Goal: Task Accomplishment & Management: Manage account settings

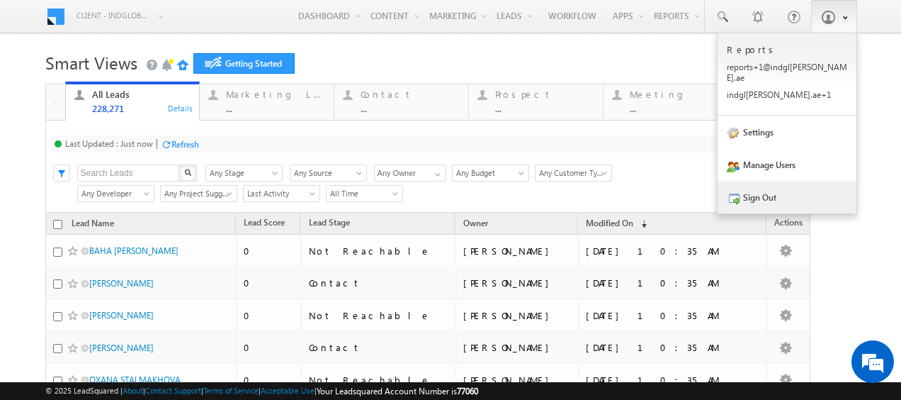
click at [774, 187] on link "Sign Out" at bounding box center [787, 197] width 139 height 33
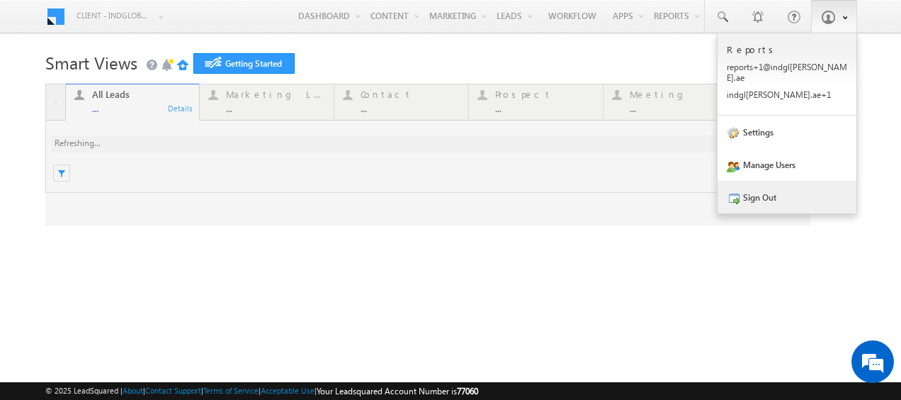
click at [759, 190] on link "Sign Out" at bounding box center [787, 197] width 139 height 33
click at [750, 187] on link "Sign Out" at bounding box center [787, 197] width 139 height 33
click at [757, 188] on link "Sign Out" at bounding box center [787, 197] width 139 height 33
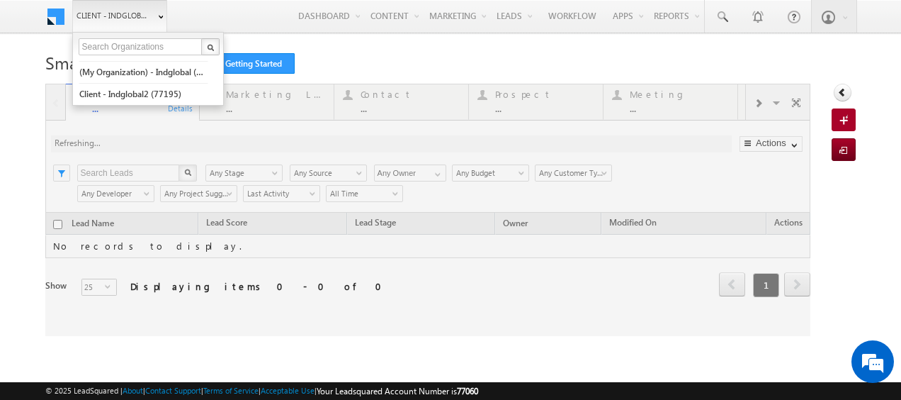
click at [159, 16] on b at bounding box center [160, 18] width 5 height 9
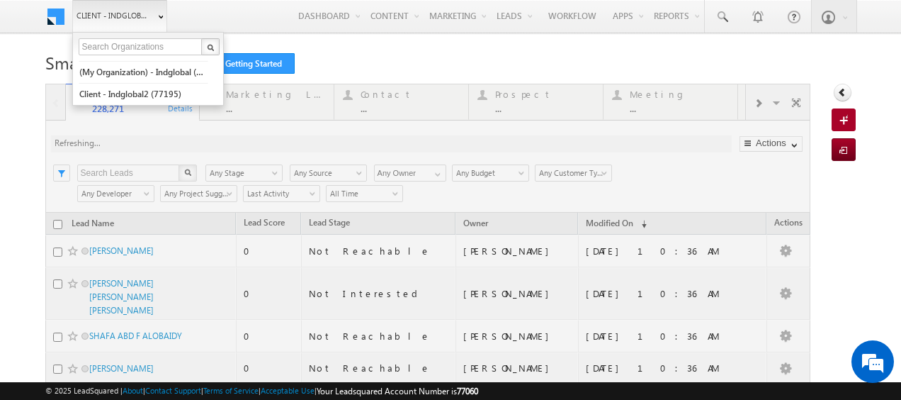
click at [159, 16] on b at bounding box center [160, 18] width 5 height 9
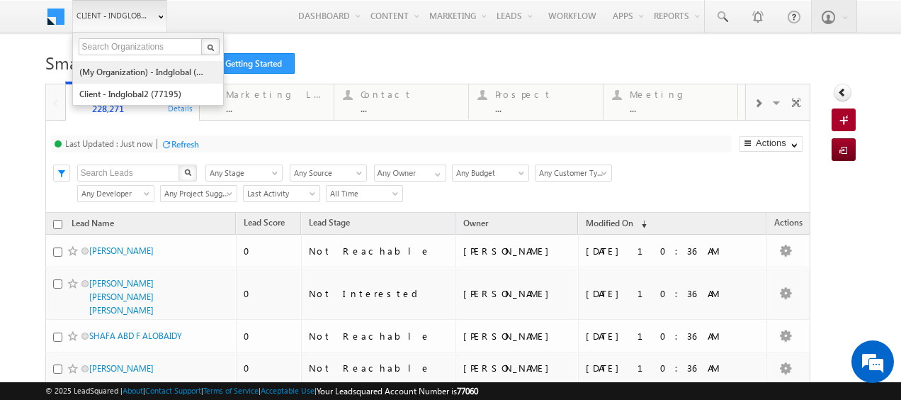
click at [124, 72] on link "(My Organization) - indglobal (48060)" at bounding box center [144, 72] width 130 height 22
